Goal: Book appointment/travel/reservation

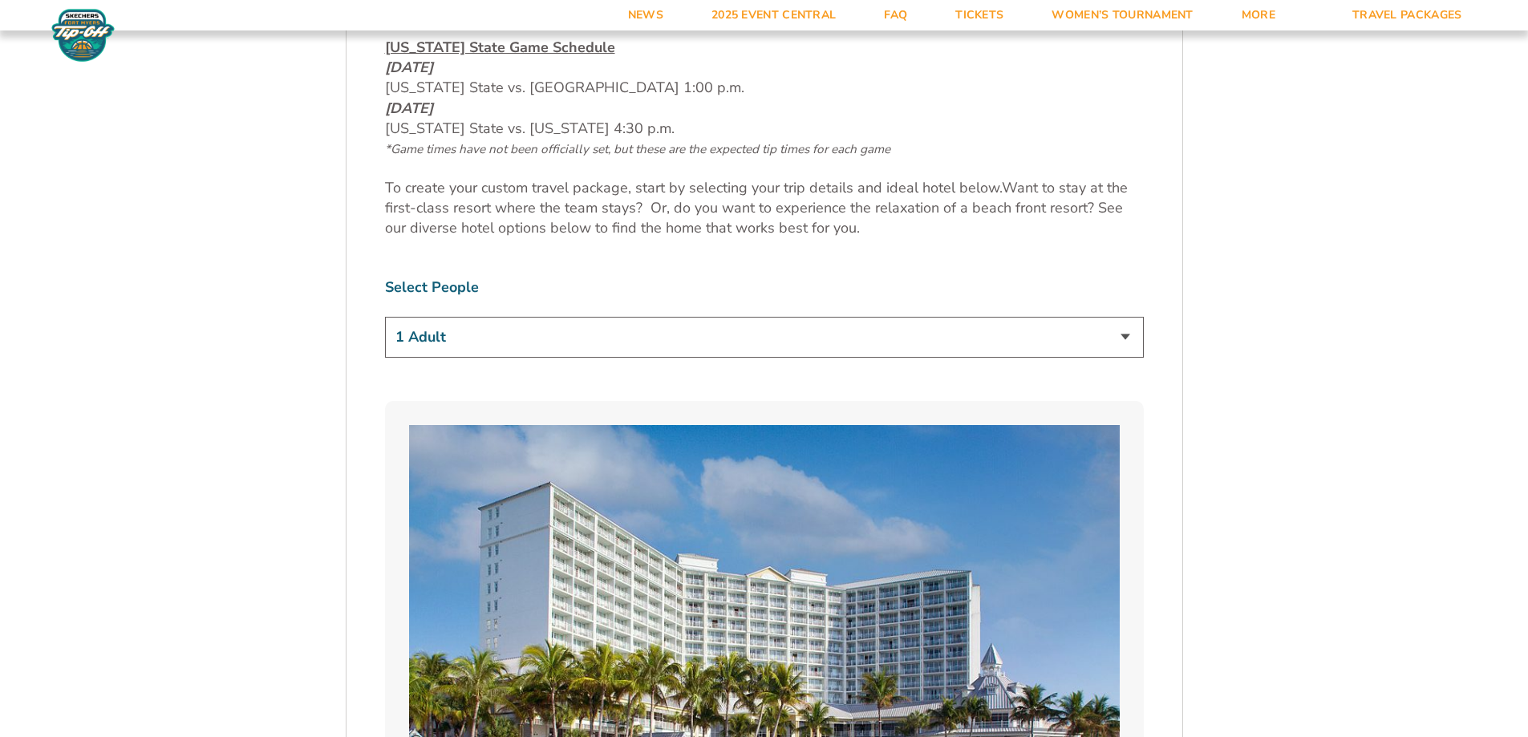
scroll to position [894, 0]
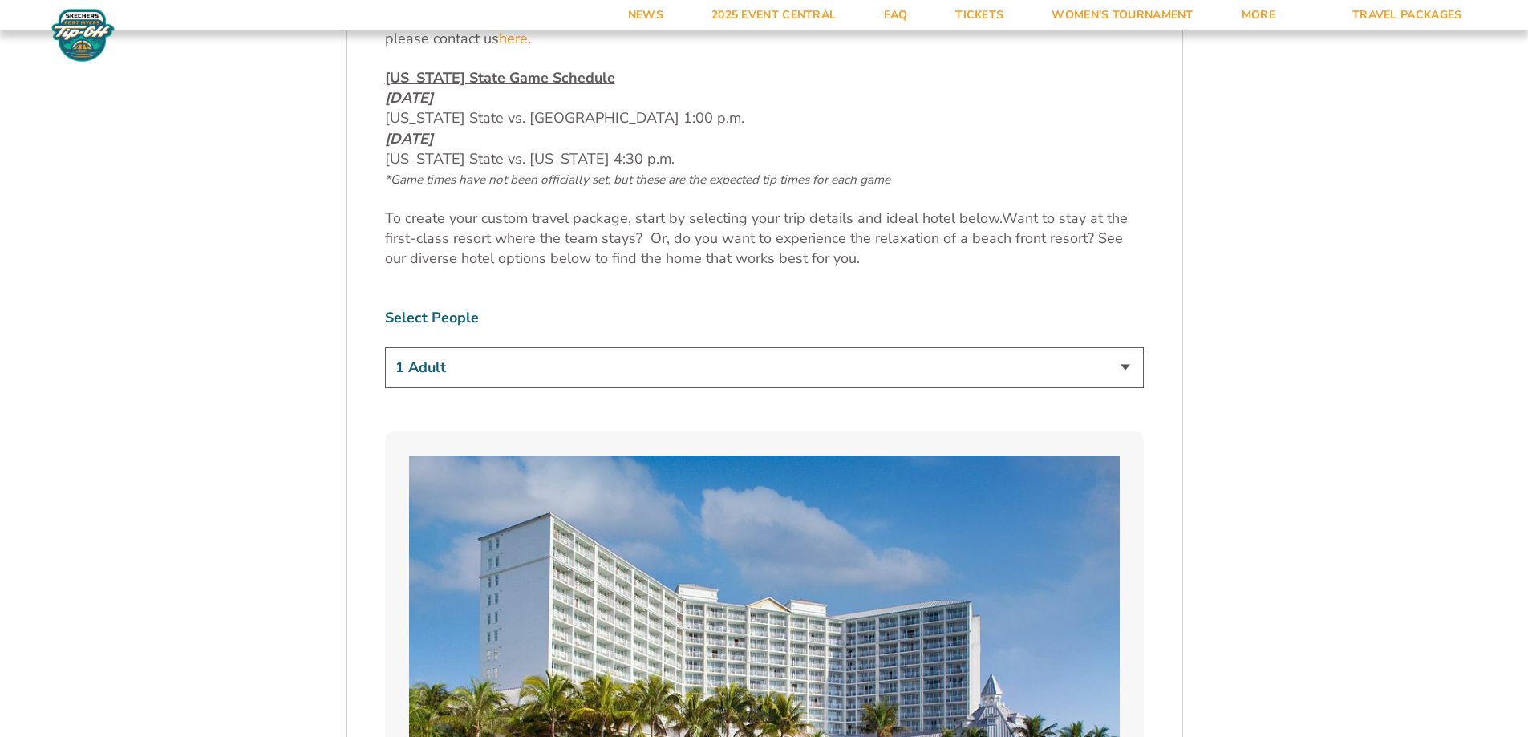
click at [918, 374] on select "1 Adult 2 Adults 3 Adults 4 Adults 2 Adults + 1 Child 2 Adults + 2 Children 2 A…" at bounding box center [764, 367] width 759 height 41
select select "2 Adults"
click at [385, 347] on select "1 Adult 2 Adults 3 Adults 4 Adults 2 Adults + 1 Child 2 Adults + 2 Children 2 A…" at bounding box center [764, 367] width 759 height 41
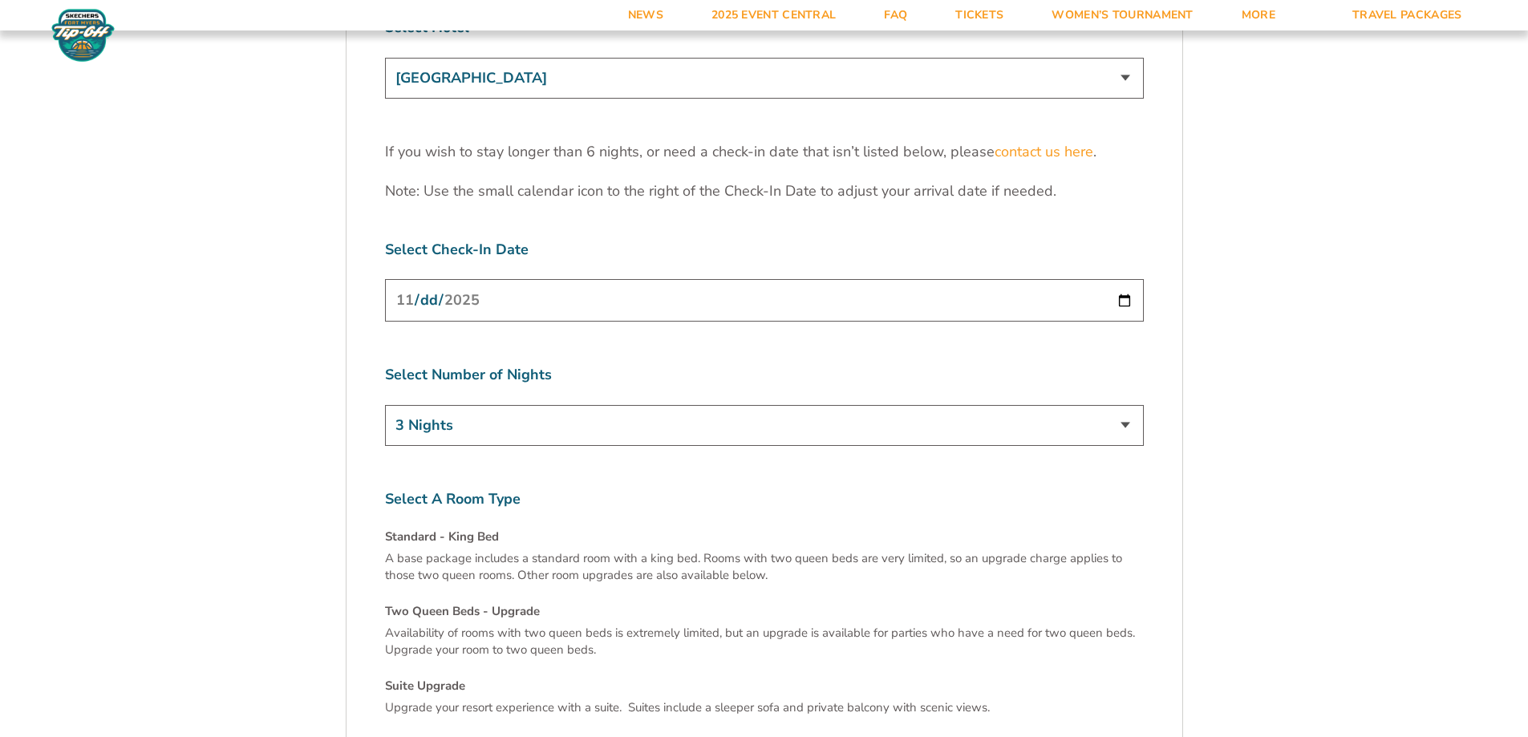
scroll to position [5188, 0]
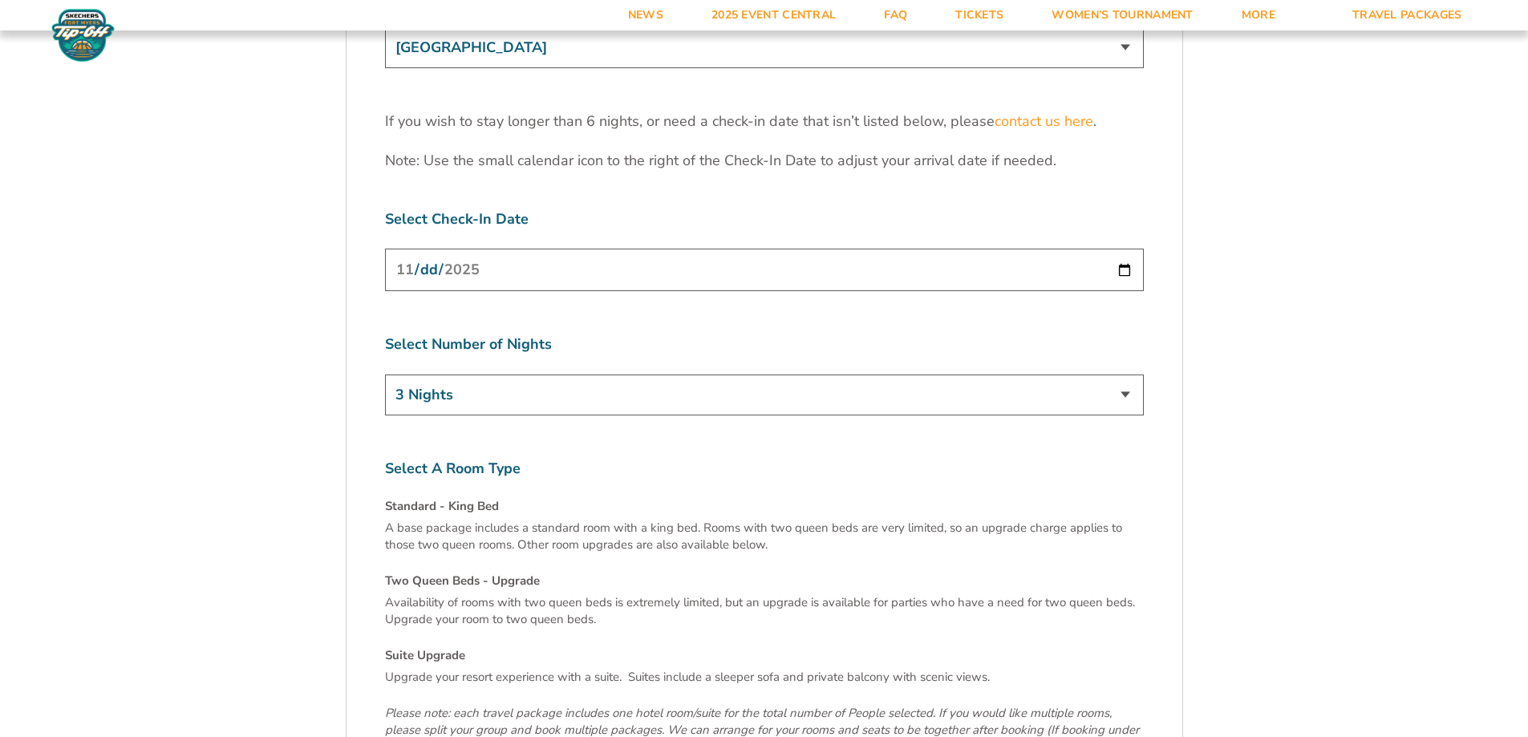
click at [618, 249] on input "[DATE]" at bounding box center [764, 270] width 759 height 43
click at [918, 249] on input "[DATE]" at bounding box center [764, 270] width 759 height 43
click at [1129, 249] on input "[DATE]" at bounding box center [764, 270] width 759 height 43
type input "[DATE]"
click at [524, 375] on select "3 Nights 4 Nights 5 Nights 6 Nights" at bounding box center [764, 395] width 759 height 41
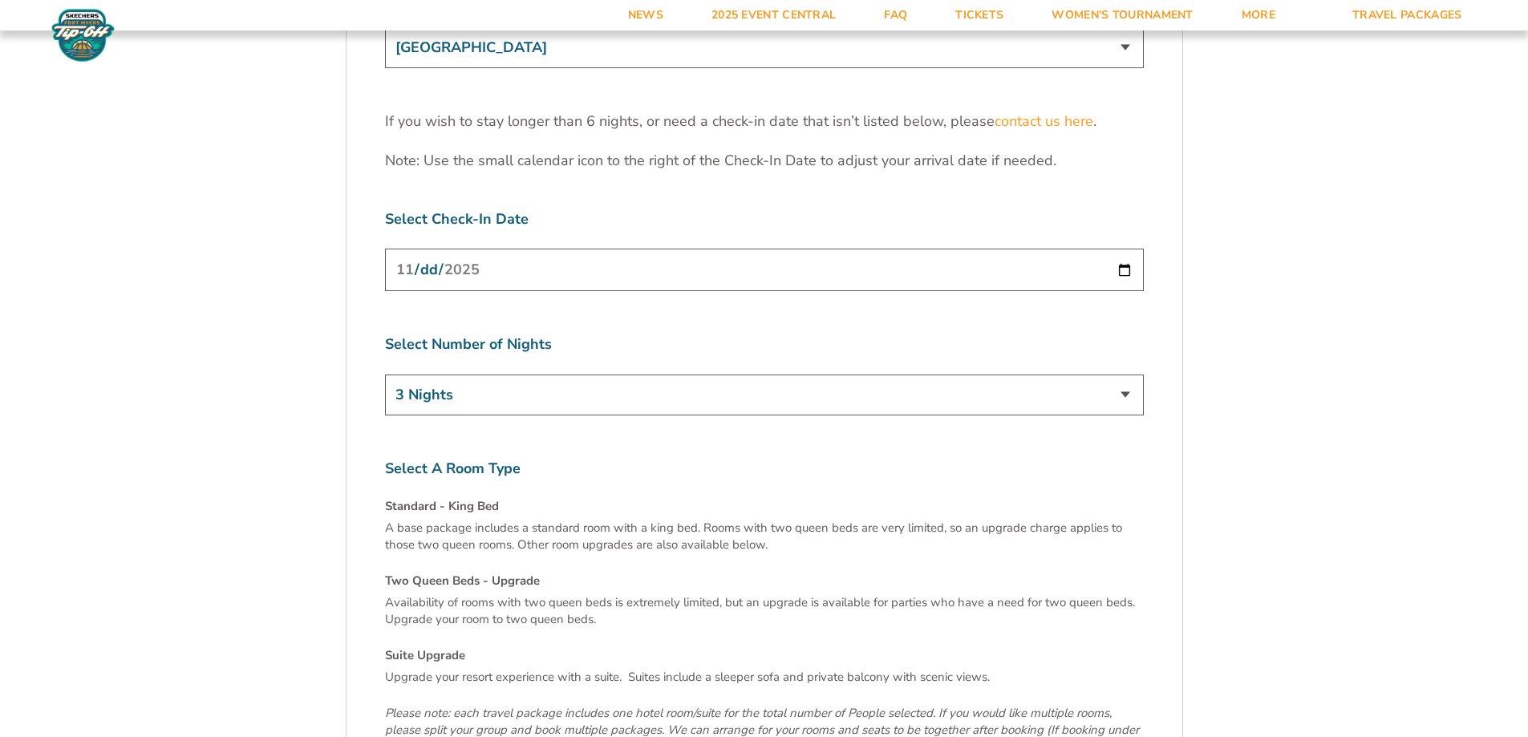
click at [524, 375] on select "3 Nights 4 Nights 5 Nights 6 Nights" at bounding box center [764, 395] width 759 height 41
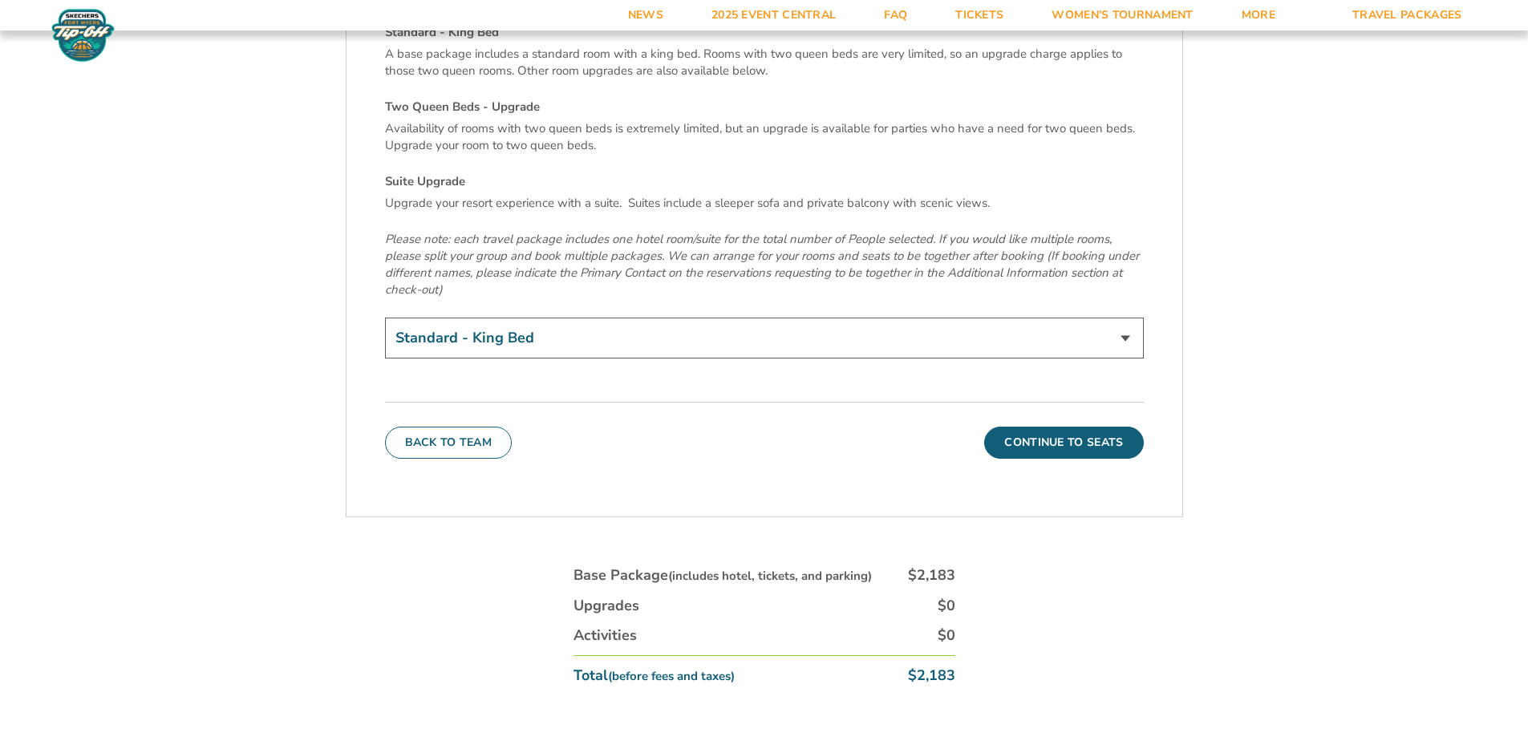
scroll to position [5502, 0]
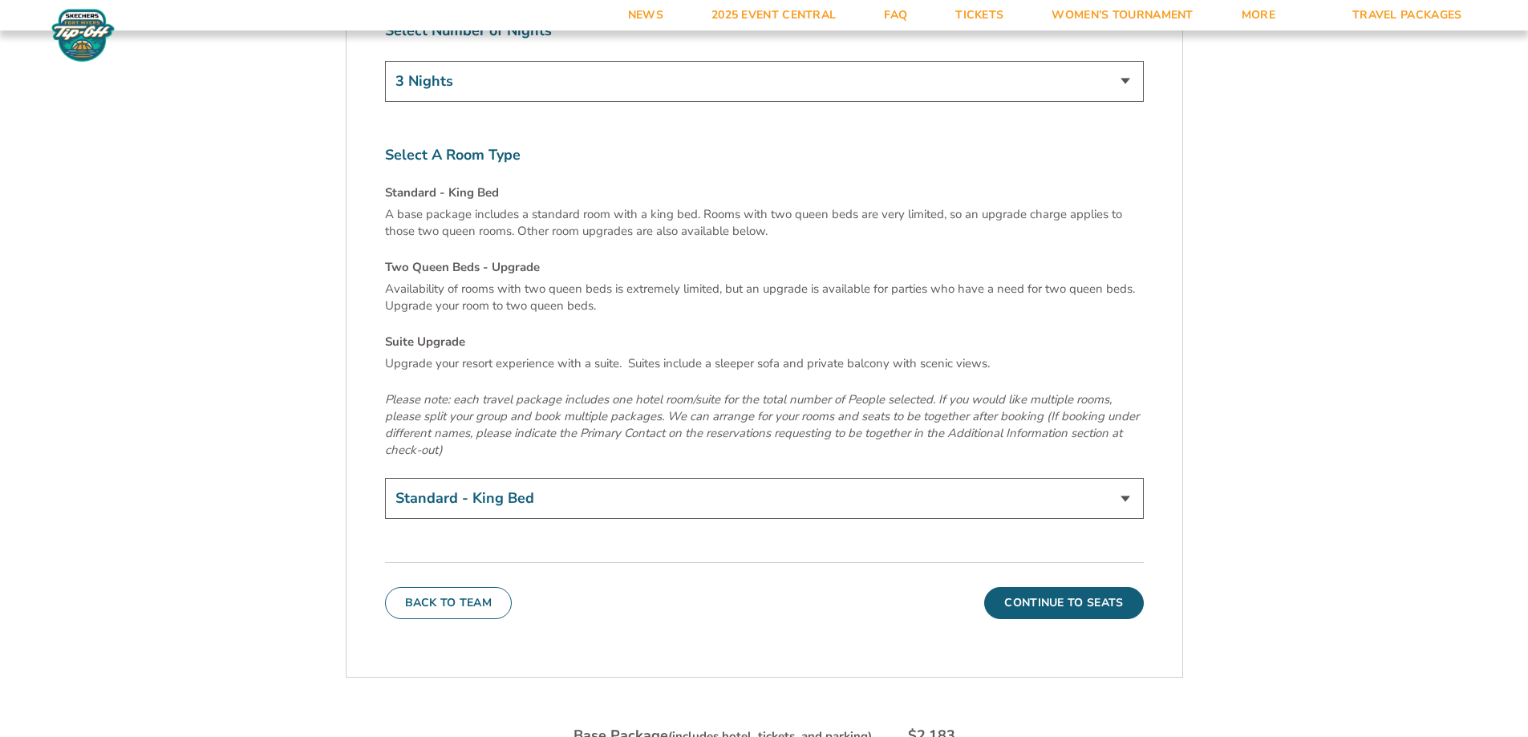
click at [763, 478] on select "Standard - King Bed Two Queen Beds - Upgrade (+$15 per night) Suite Upgrade (+$…" at bounding box center [764, 498] width 759 height 41
select select "Two Queen Beds - Upgrade"
click at [385, 478] on select "Standard - King Bed Two Queen Beds - Upgrade (+$15 per night) Suite Upgrade (+$…" at bounding box center [764, 498] width 759 height 41
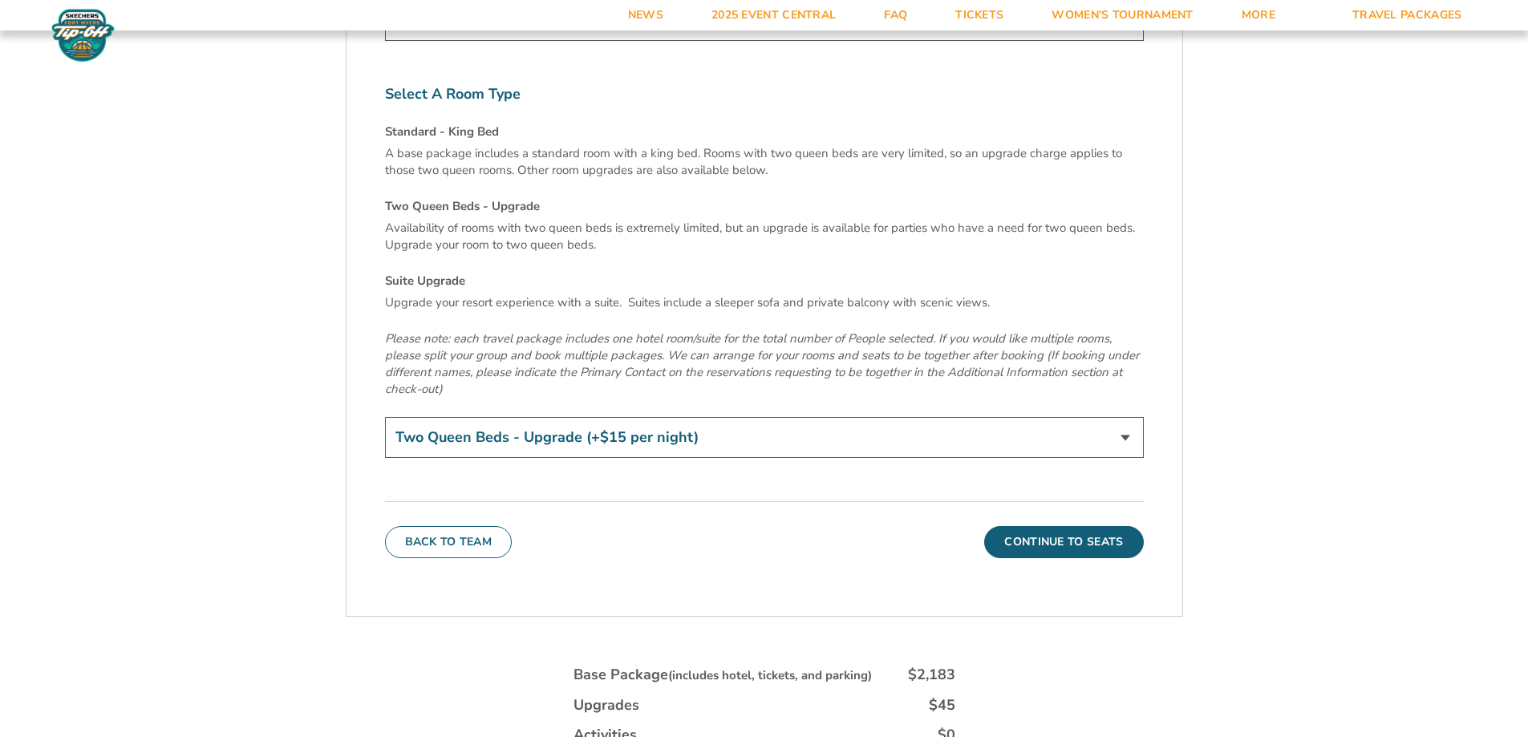
scroll to position [5639, 0]
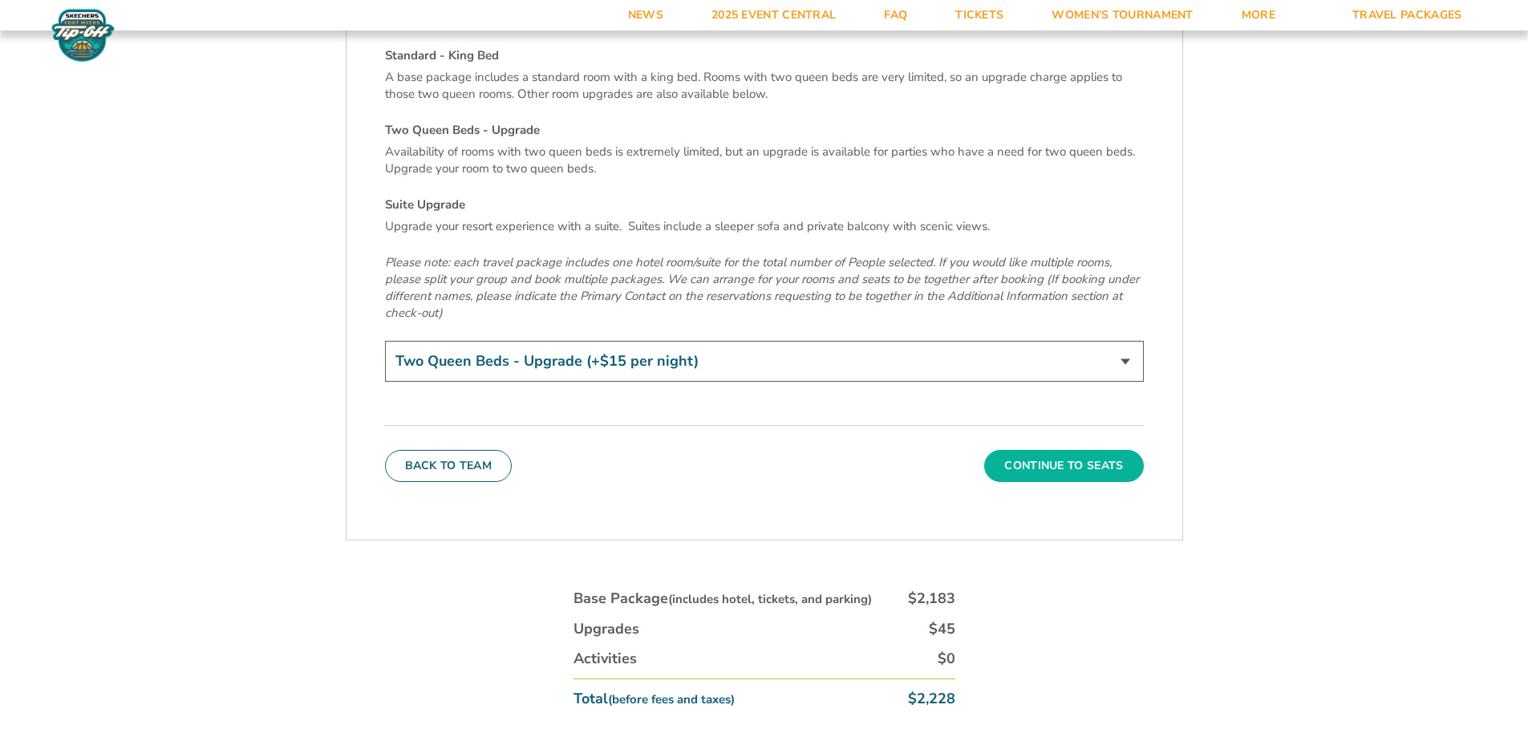
click at [1052, 450] on button "Continue To Seats" at bounding box center [1063, 466] width 159 height 32
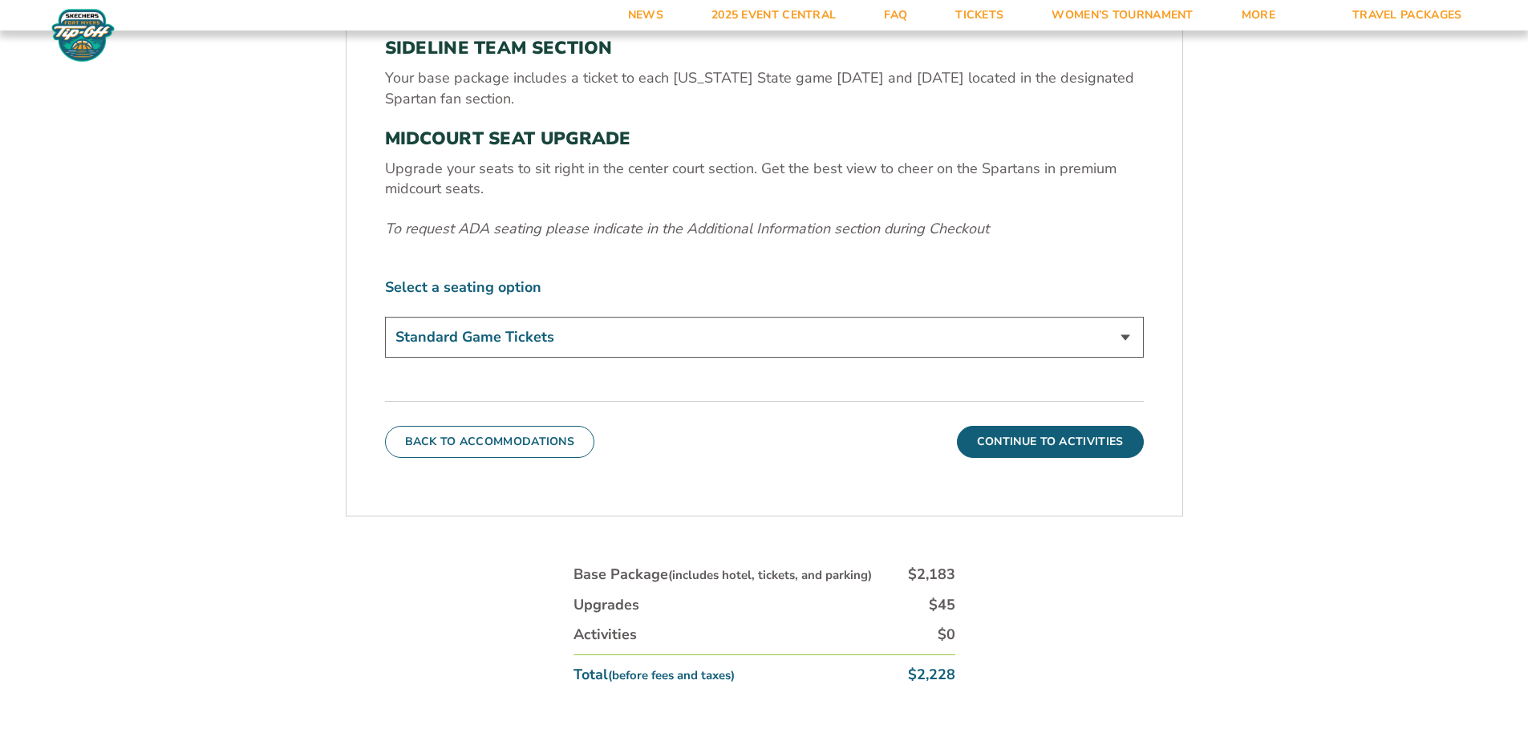
scroll to position [713, 0]
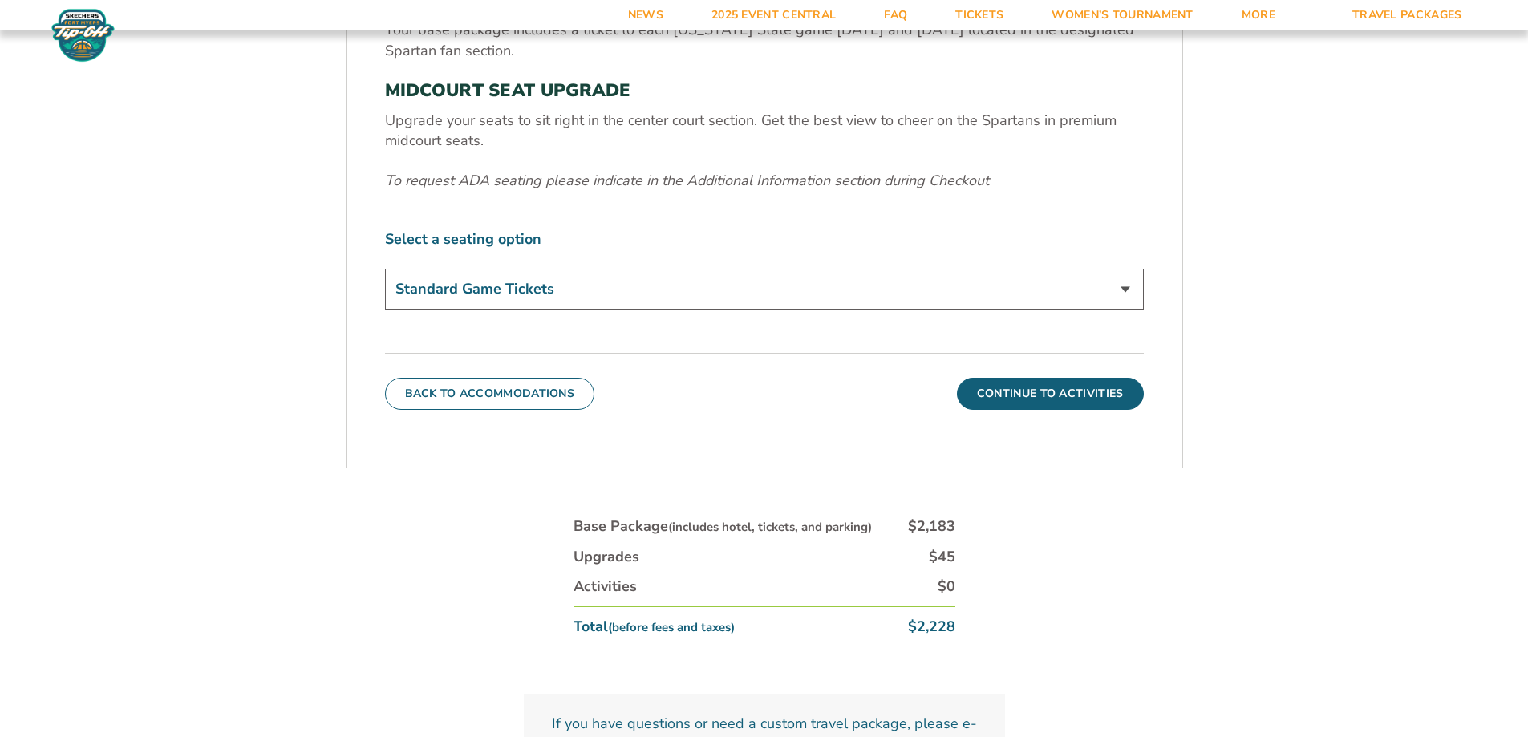
click at [857, 288] on select "Standard Game Tickets Midcourt Seat Upgrade (+$140 per person)" at bounding box center [764, 289] width 759 height 41
click at [1034, 394] on button "Continue To Activities" at bounding box center [1050, 394] width 187 height 32
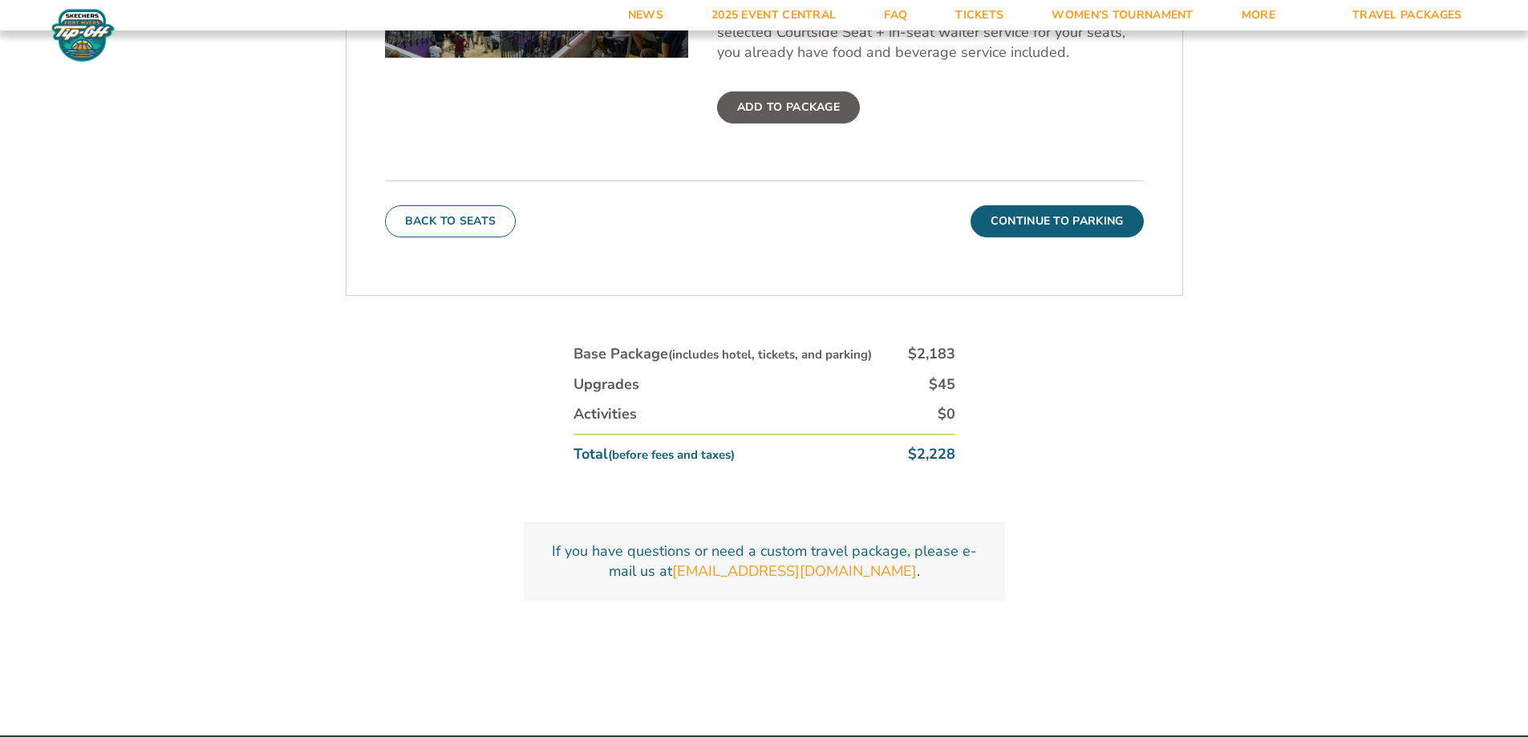
scroll to position [861, 0]
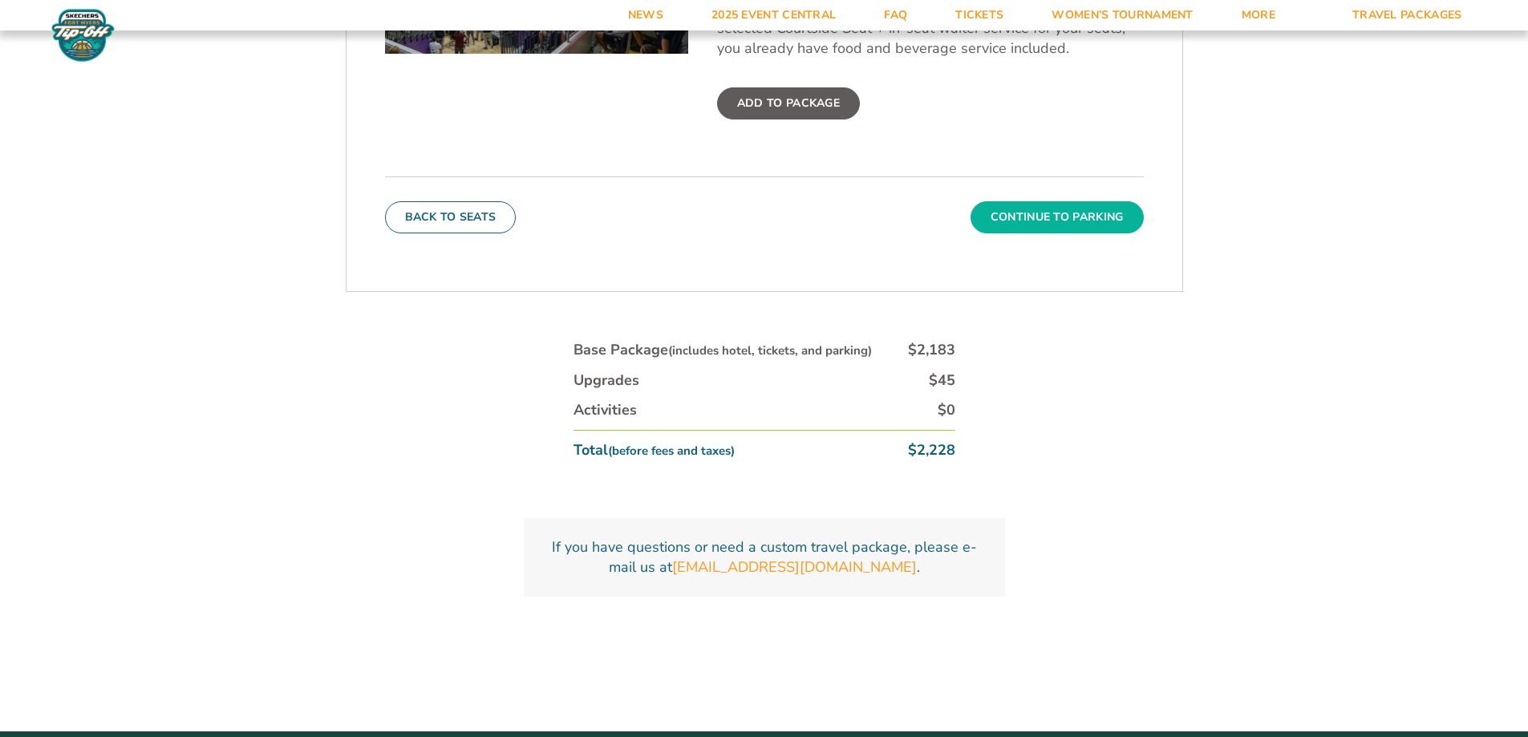
click at [1045, 219] on button "Continue To Parking" at bounding box center [1057, 217] width 173 height 32
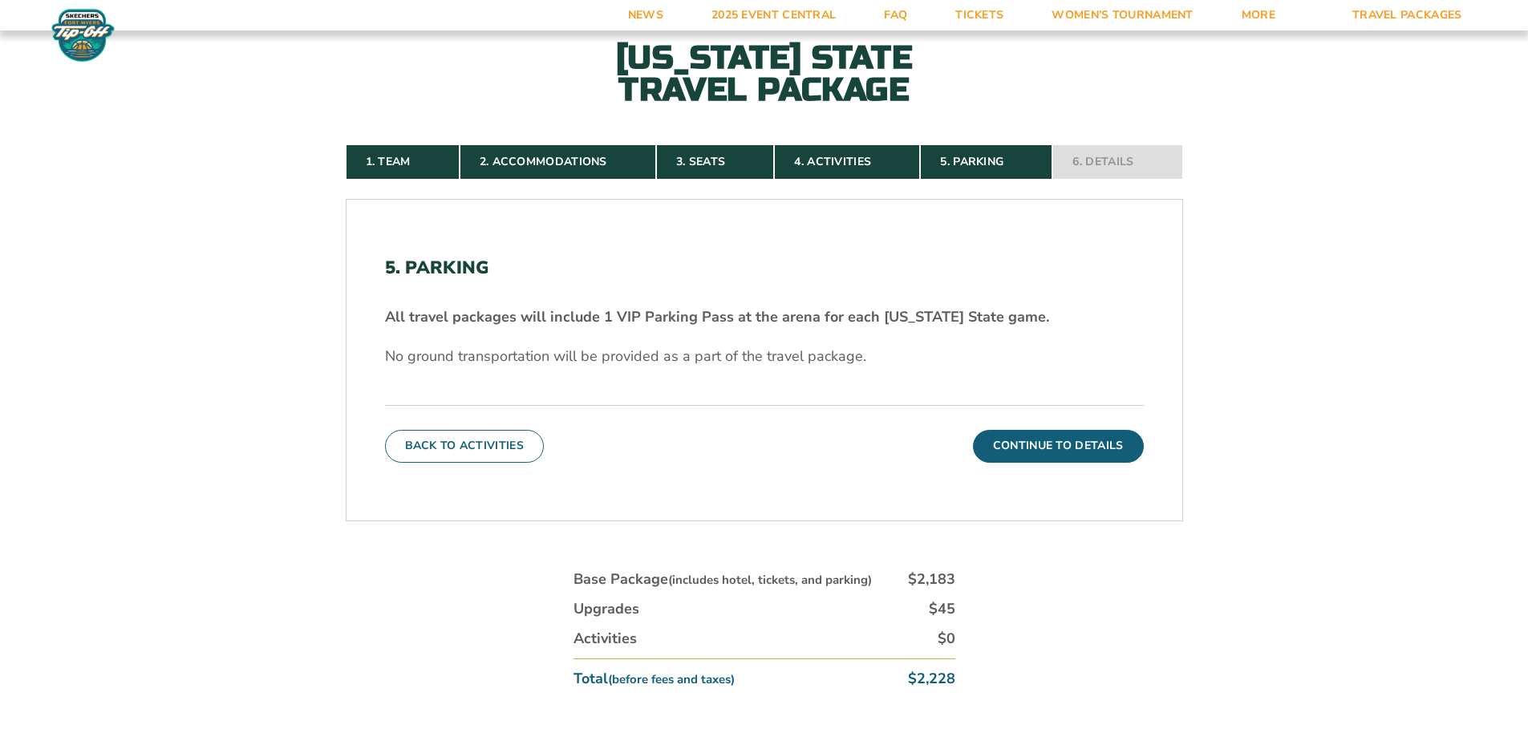
scroll to position [349, 0]
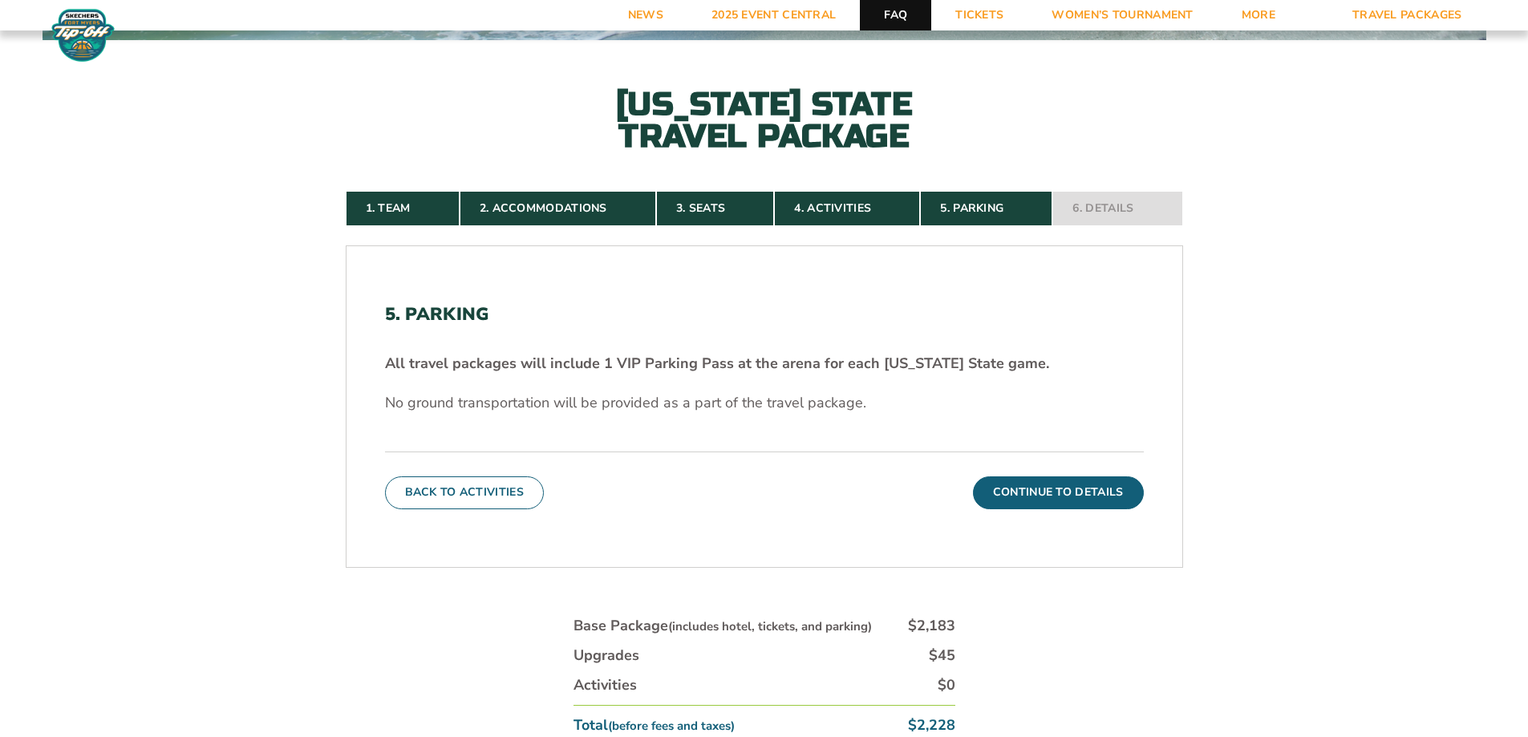
click at [912, 8] on link "FAQ" at bounding box center [895, 15] width 71 height 30
